Goal: Information Seeking & Learning: Learn about a topic

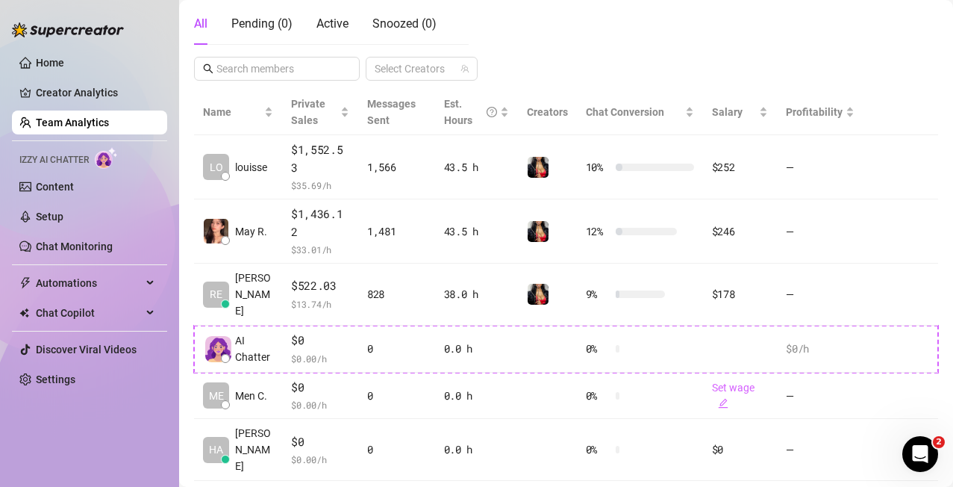
scroll to position [296, 0]
click at [72, 117] on link "Team Analytics" at bounding box center [72, 122] width 73 height 12
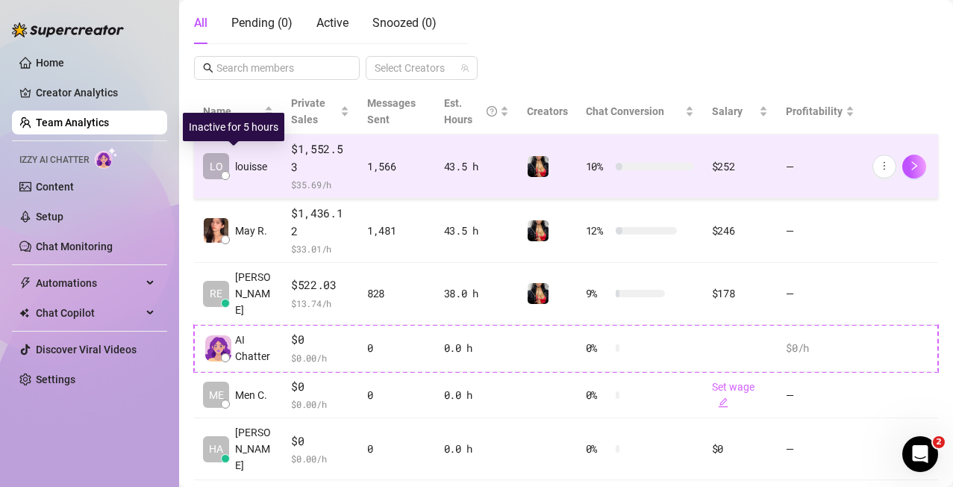
scroll to position [0, 0]
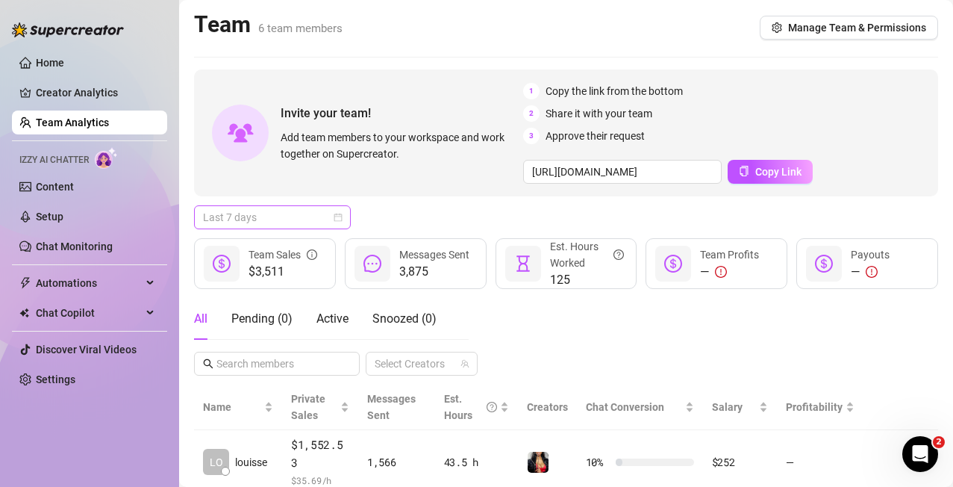
click at [336, 222] on span "Last 7 days" at bounding box center [272, 217] width 139 height 22
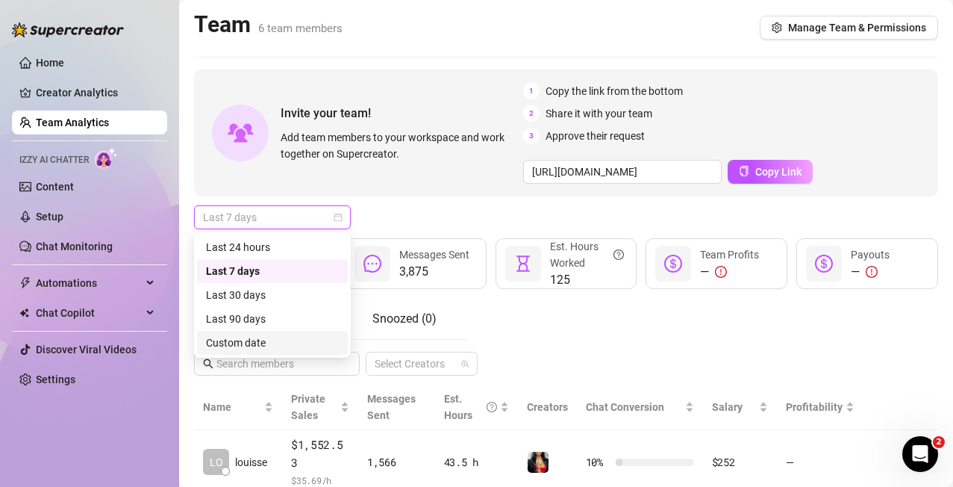
click at [263, 340] on div "Custom date" at bounding box center [272, 342] width 133 height 16
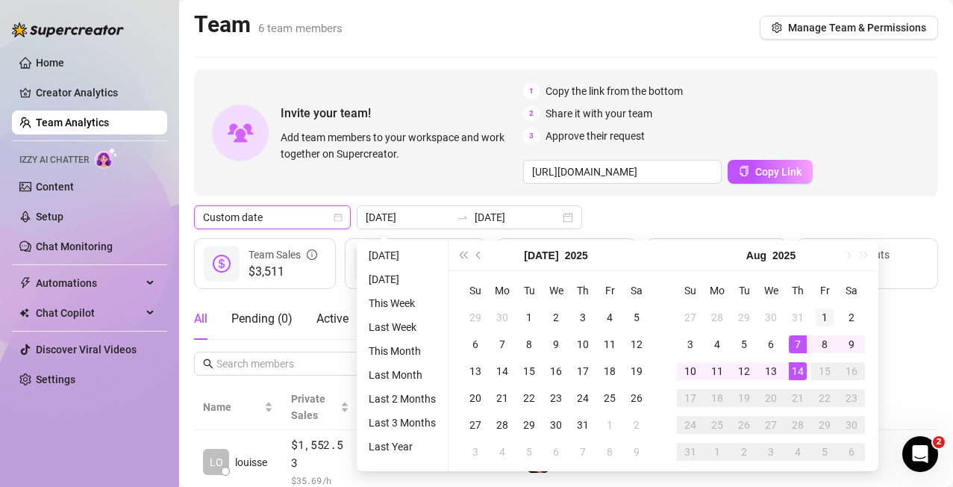
type input "[DATE]"
click at [531, 316] on div "1" at bounding box center [825, 317] width 18 height 18
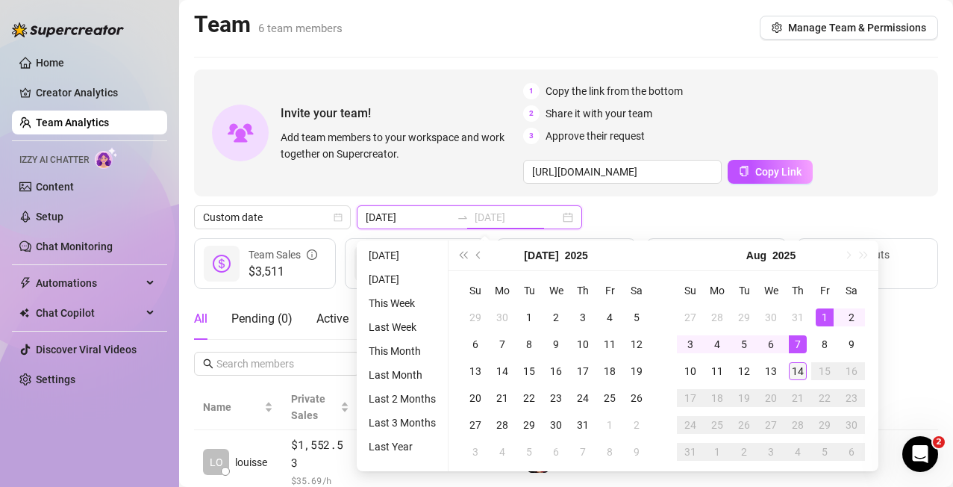
type input "[DATE]"
click at [531, 369] on div "14" at bounding box center [798, 371] width 18 height 18
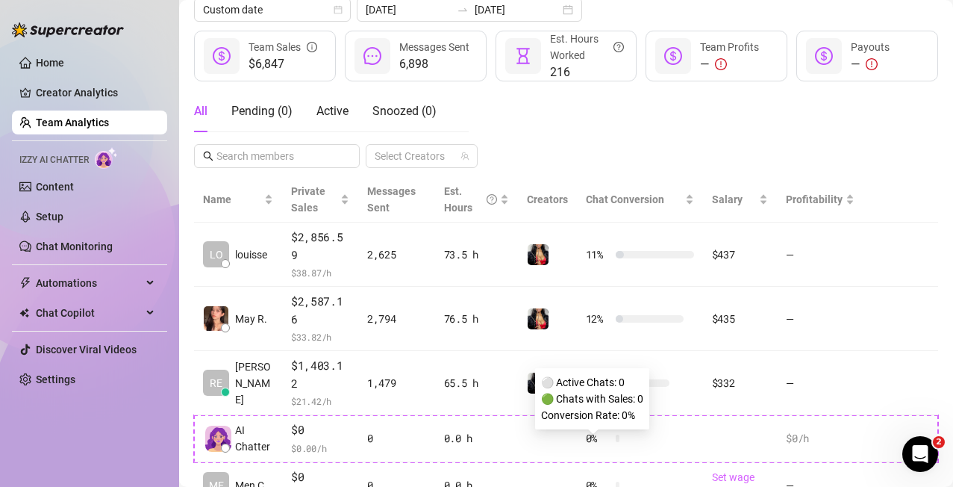
scroll to position [207, 0]
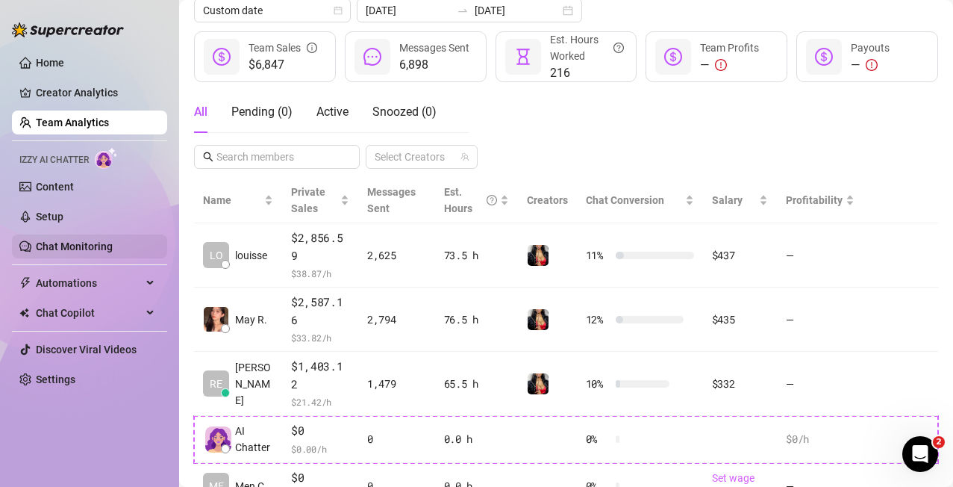
click at [76, 243] on link "Chat Monitoring" at bounding box center [74, 246] width 77 height 12
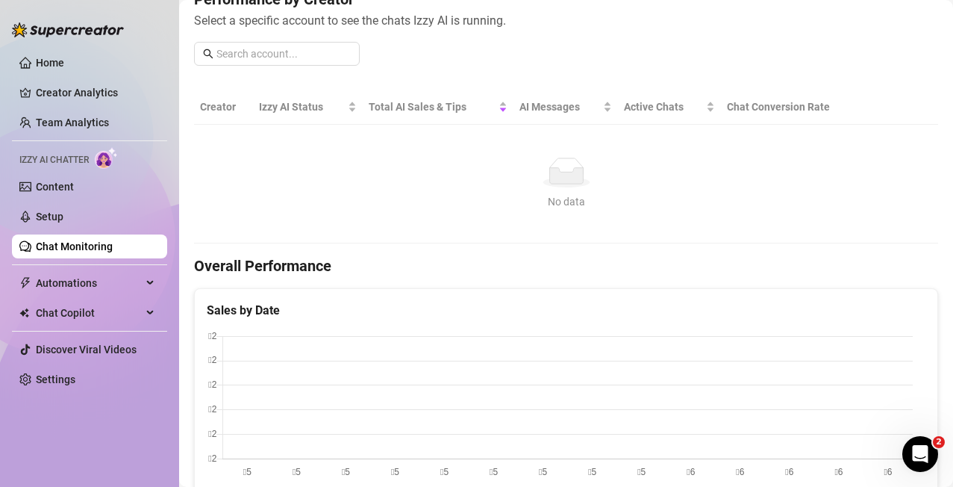
click at [76, 243] on link "Chat Monitoring" at bounding box center [74, 246] width 77 height 12
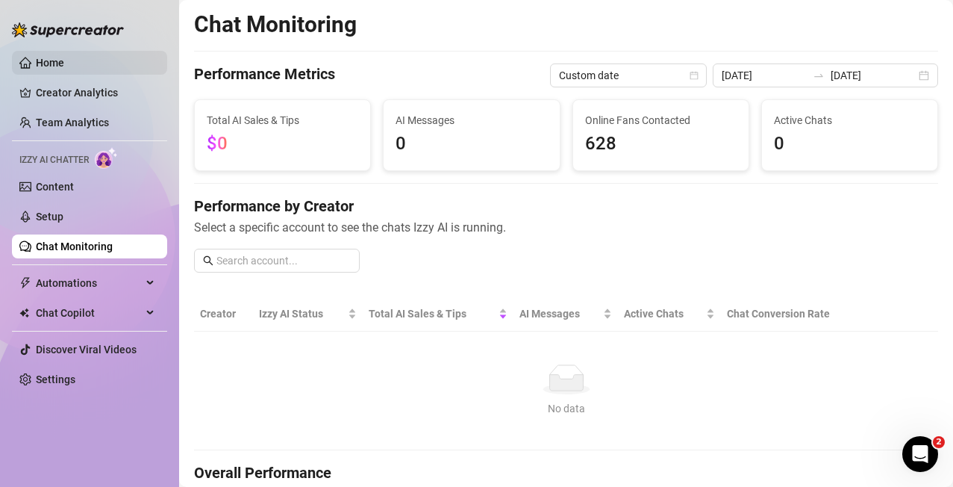
click at [63, 57] on link "Home" at bounding box center [50, 63] width 28 height 12
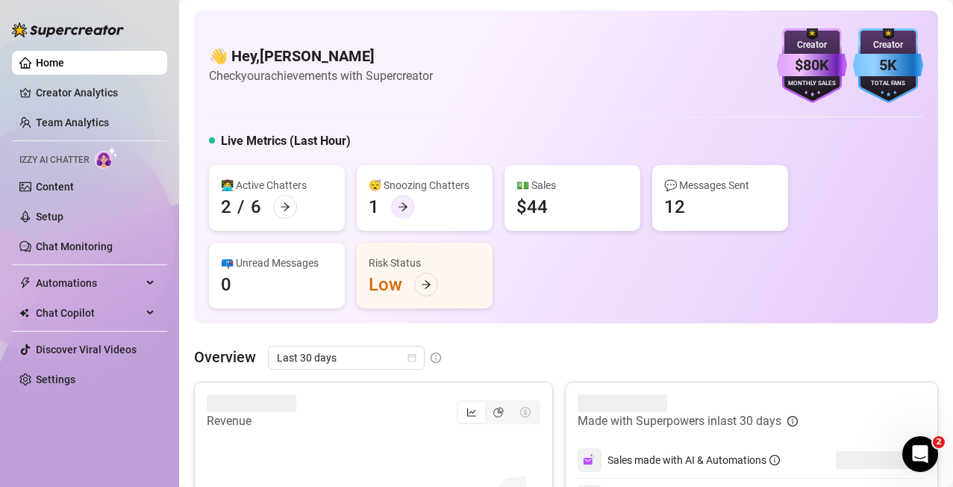
click at [402, 203] on icon "arrow-right" at bounding box center [403, 206] width 10 height 10
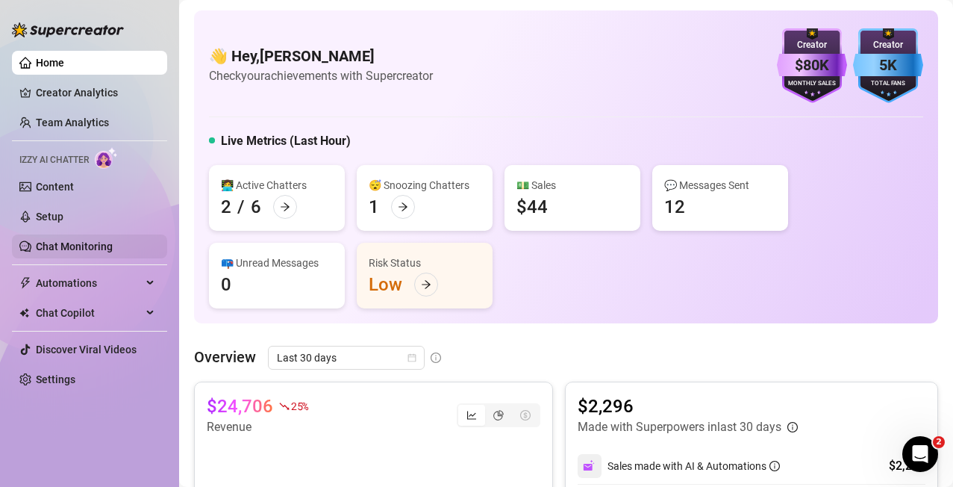
click at [49, 246] on link "Chat Monitoring" at bounding box center [74, 246] width 77 height 12
